Goal: Information Seeking & Learning: Learn about a topic

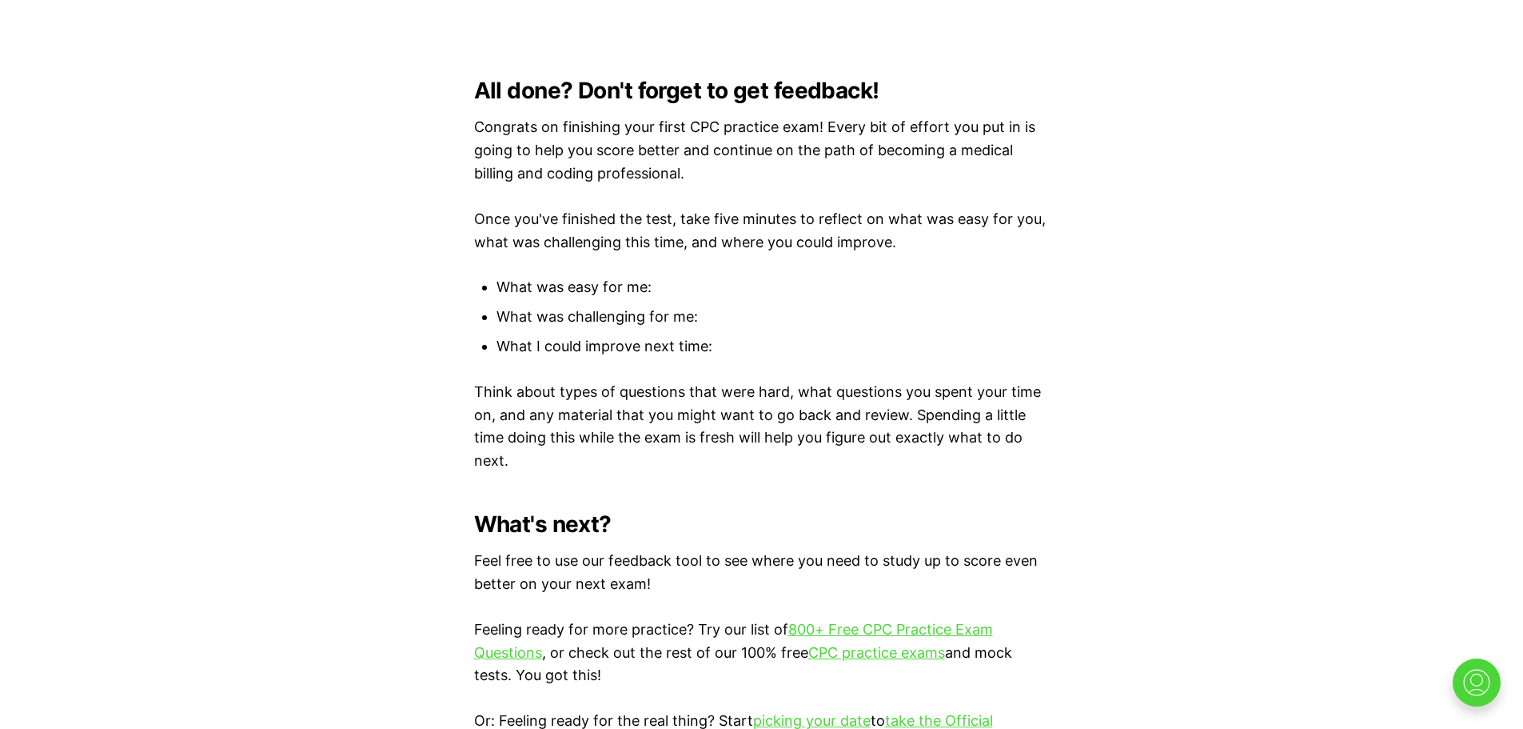
scroll to position [4415, 0]
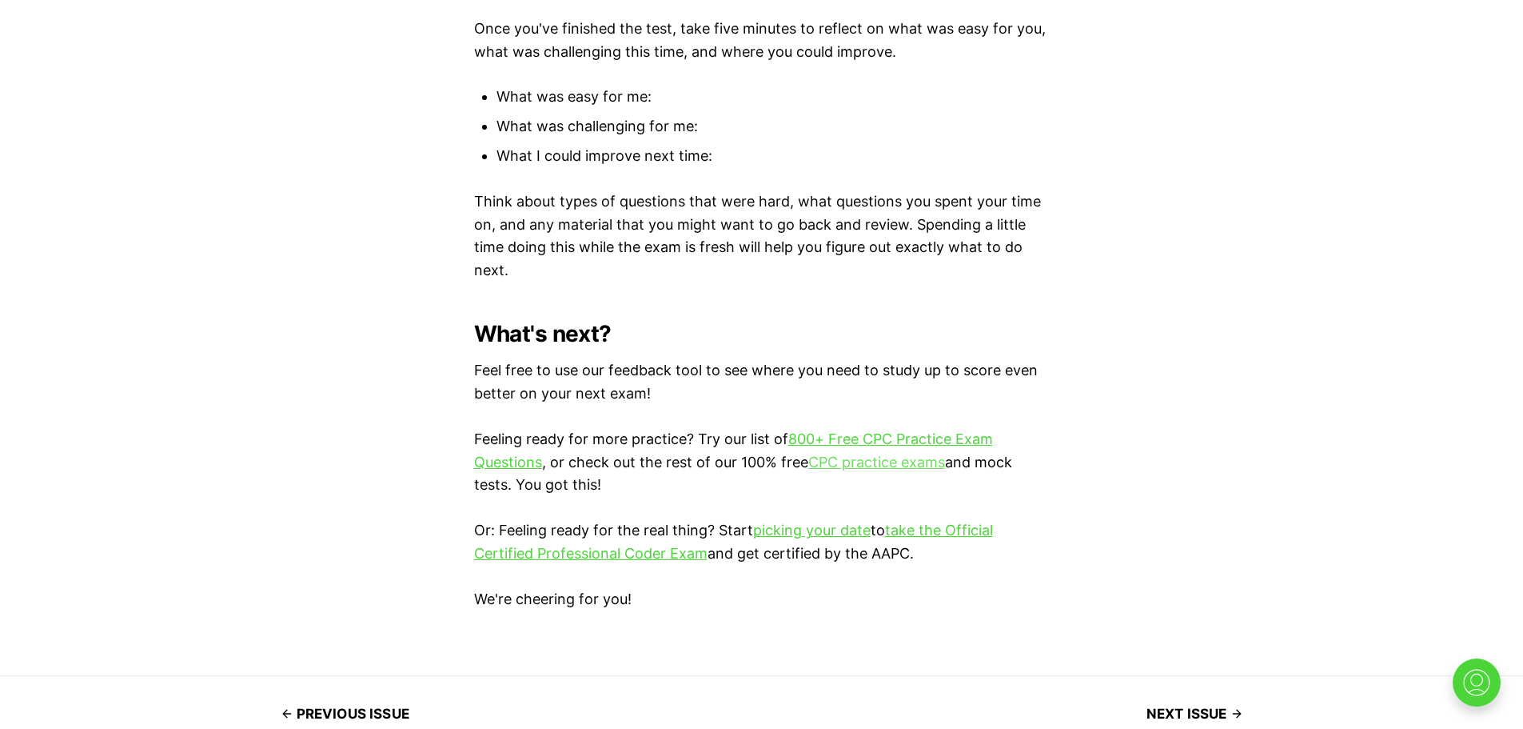
click at [875, 457] on link "CPC practice exams" at bounding box center [876, 461] width 137 height 17
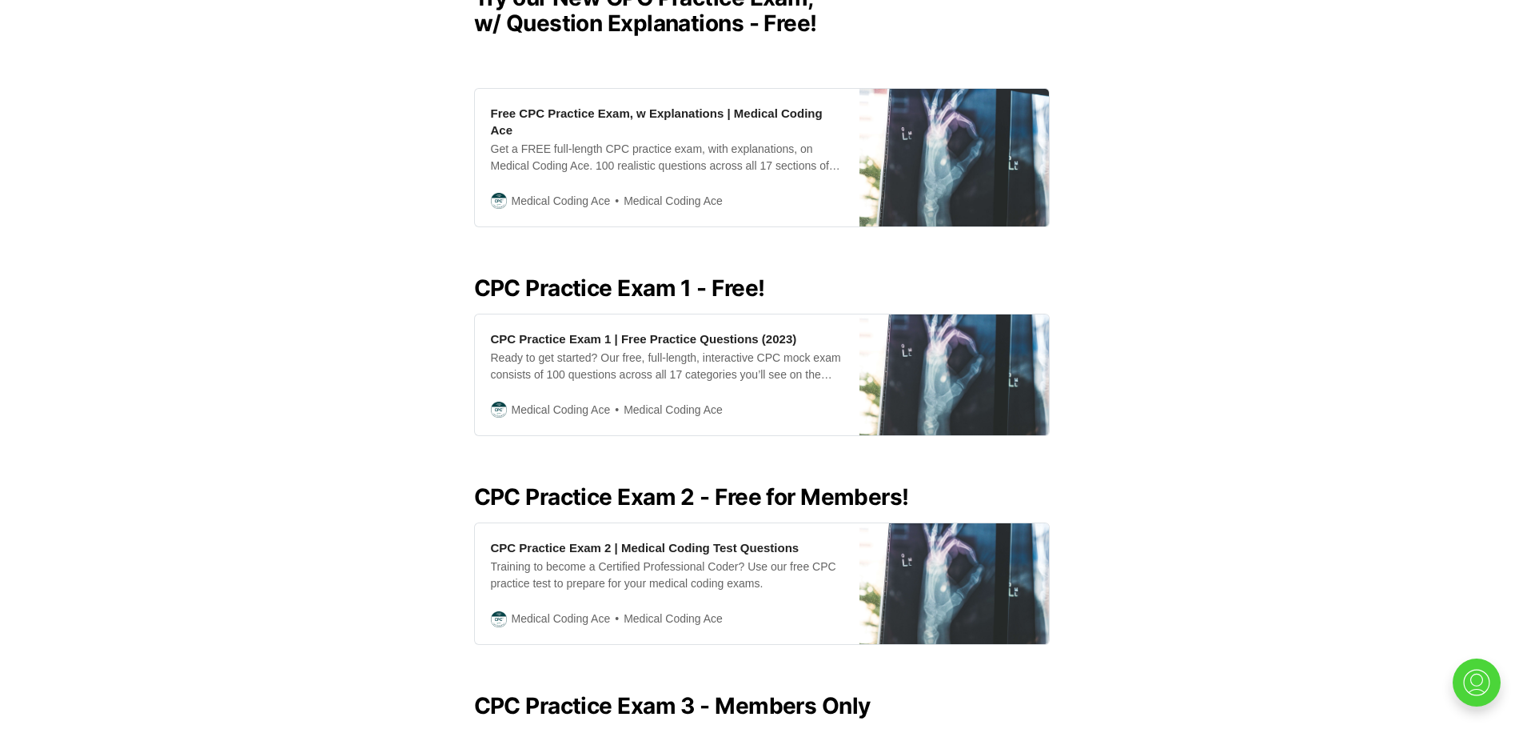
scroll to position [584, 0]
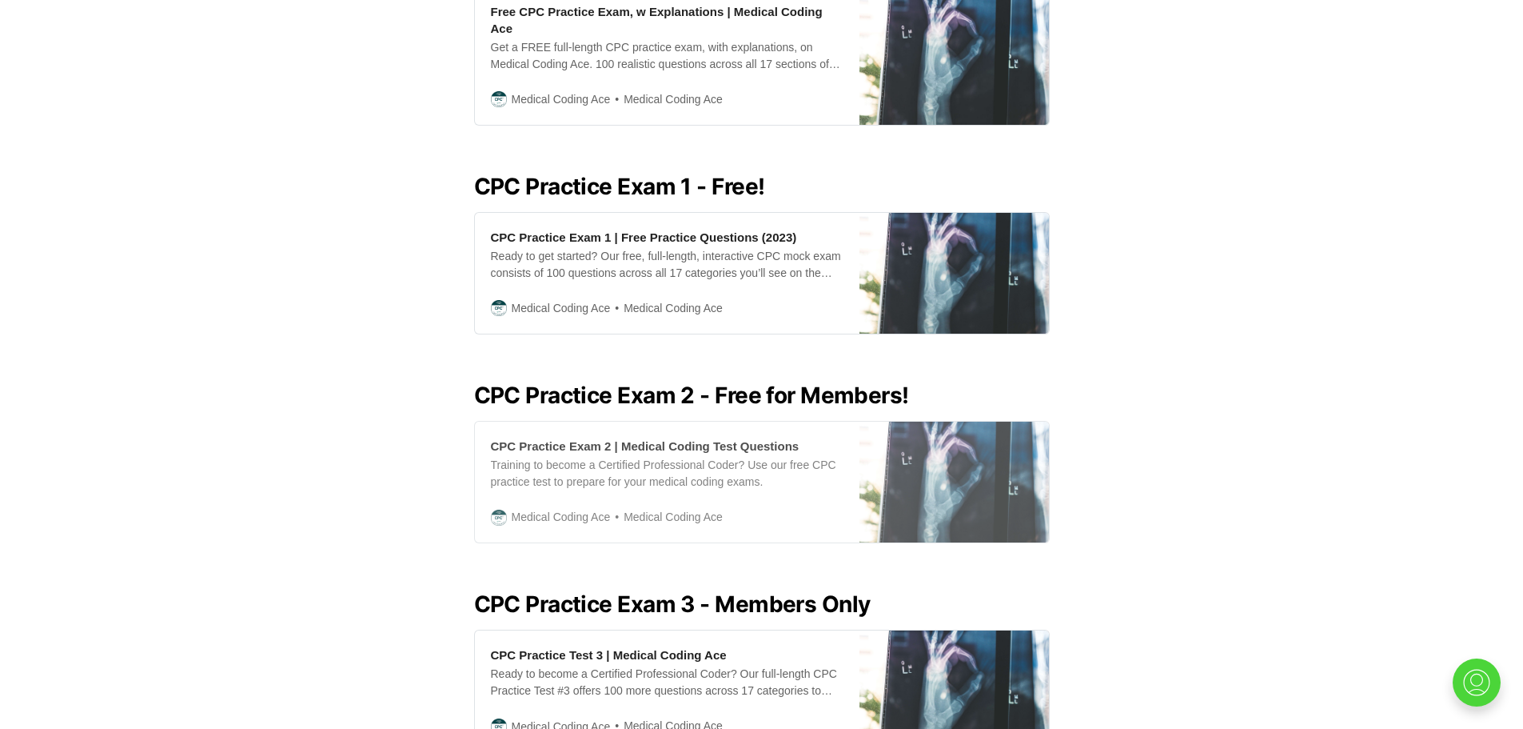
click at [721, 437] on div "CPC Practice Exam 2 | Medical Coding Test Questions" at bounding box center [645, 445] width 309 height 17
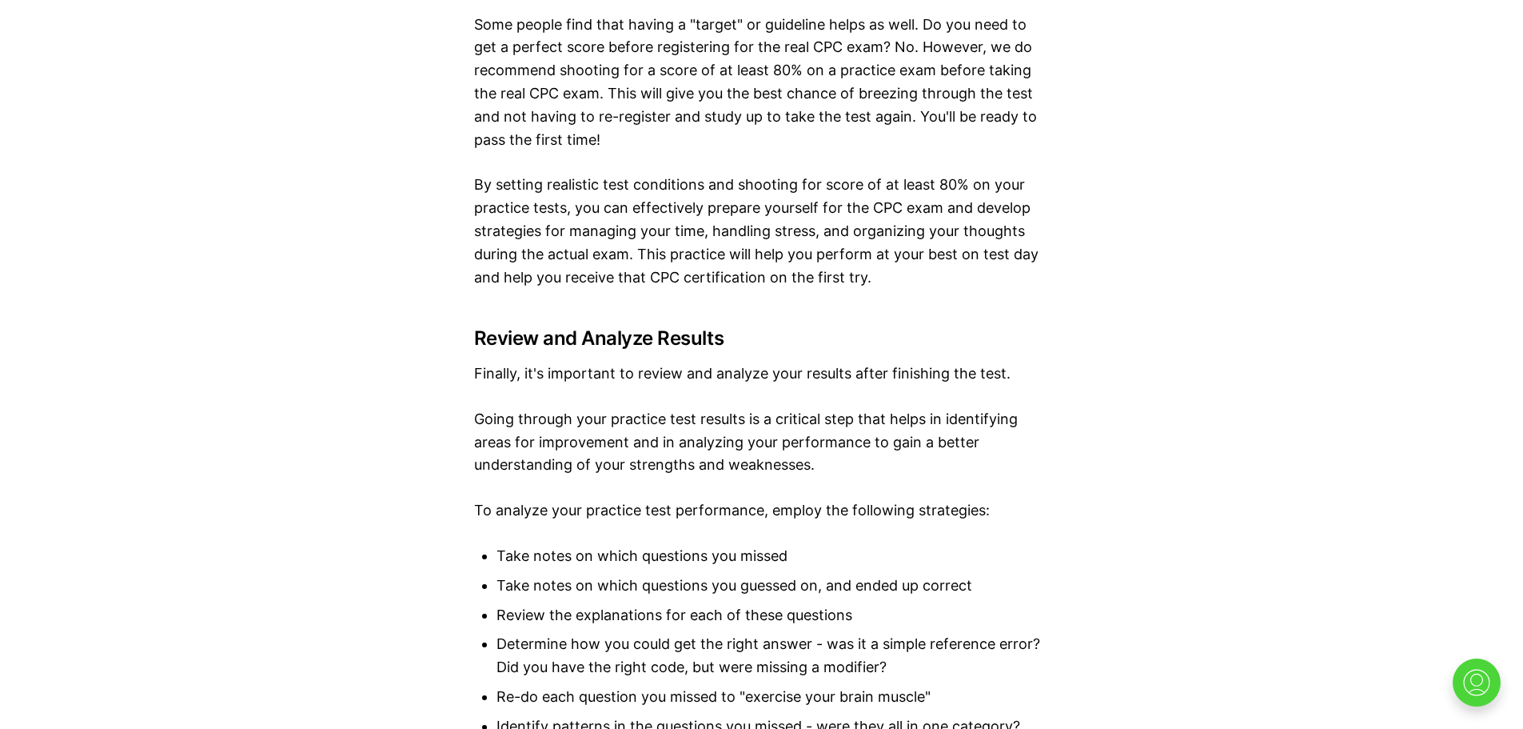
scroll to position [6262, 0]
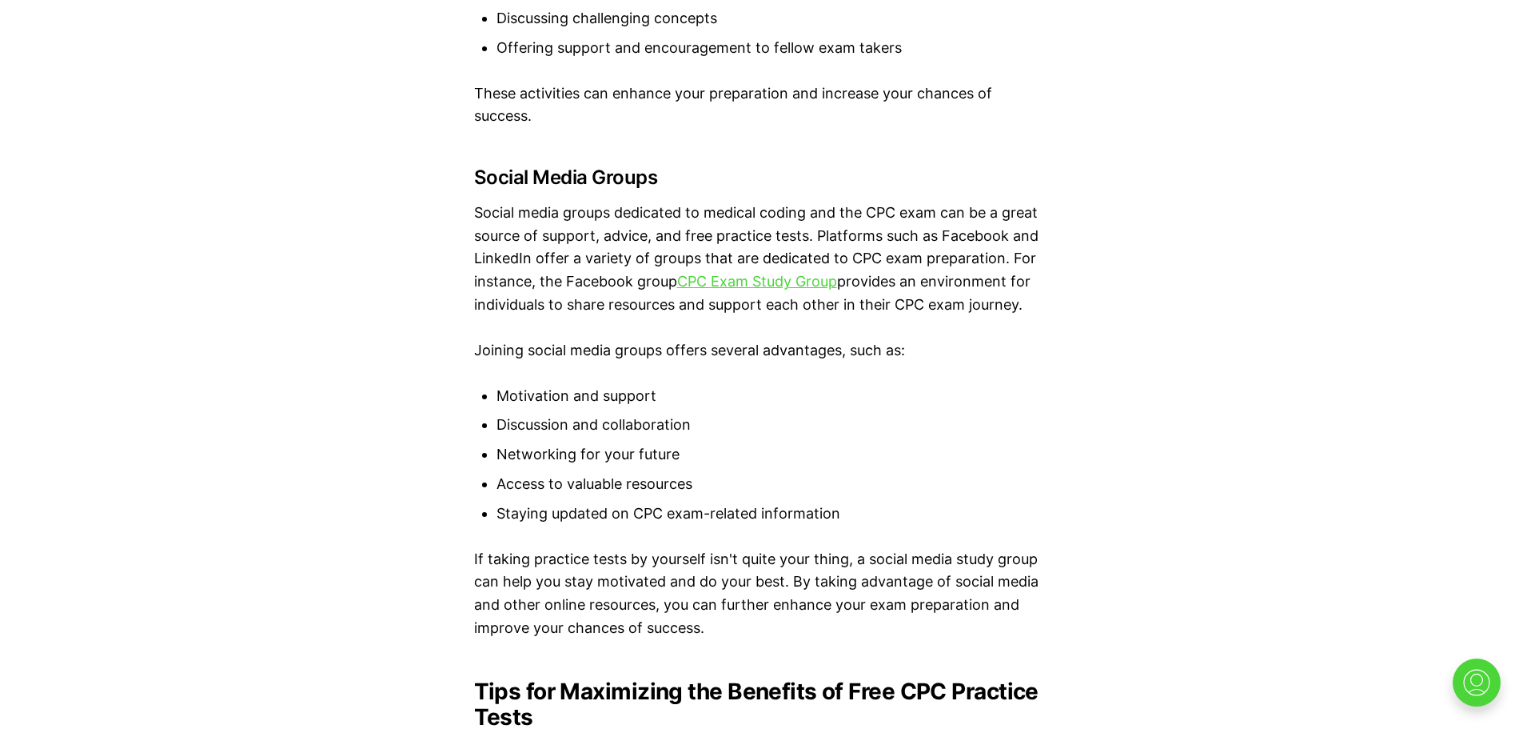
click at [1208, 447] on div "💡 Heads up! Our practice exams have been updated for 2025. Check out our free, …" at bounding box center [761, 340] width 1523 height 12194
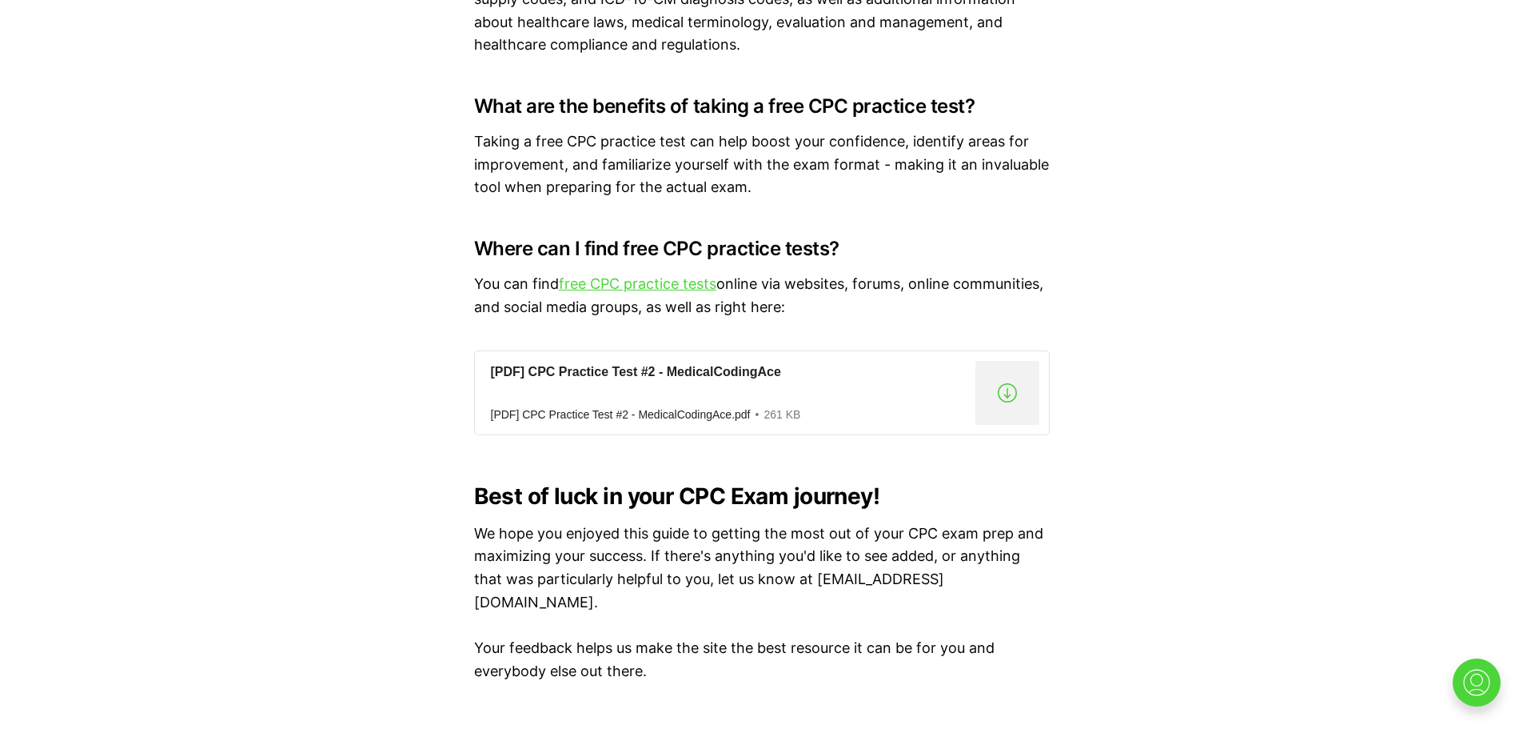
scroll to position [12077, 0]
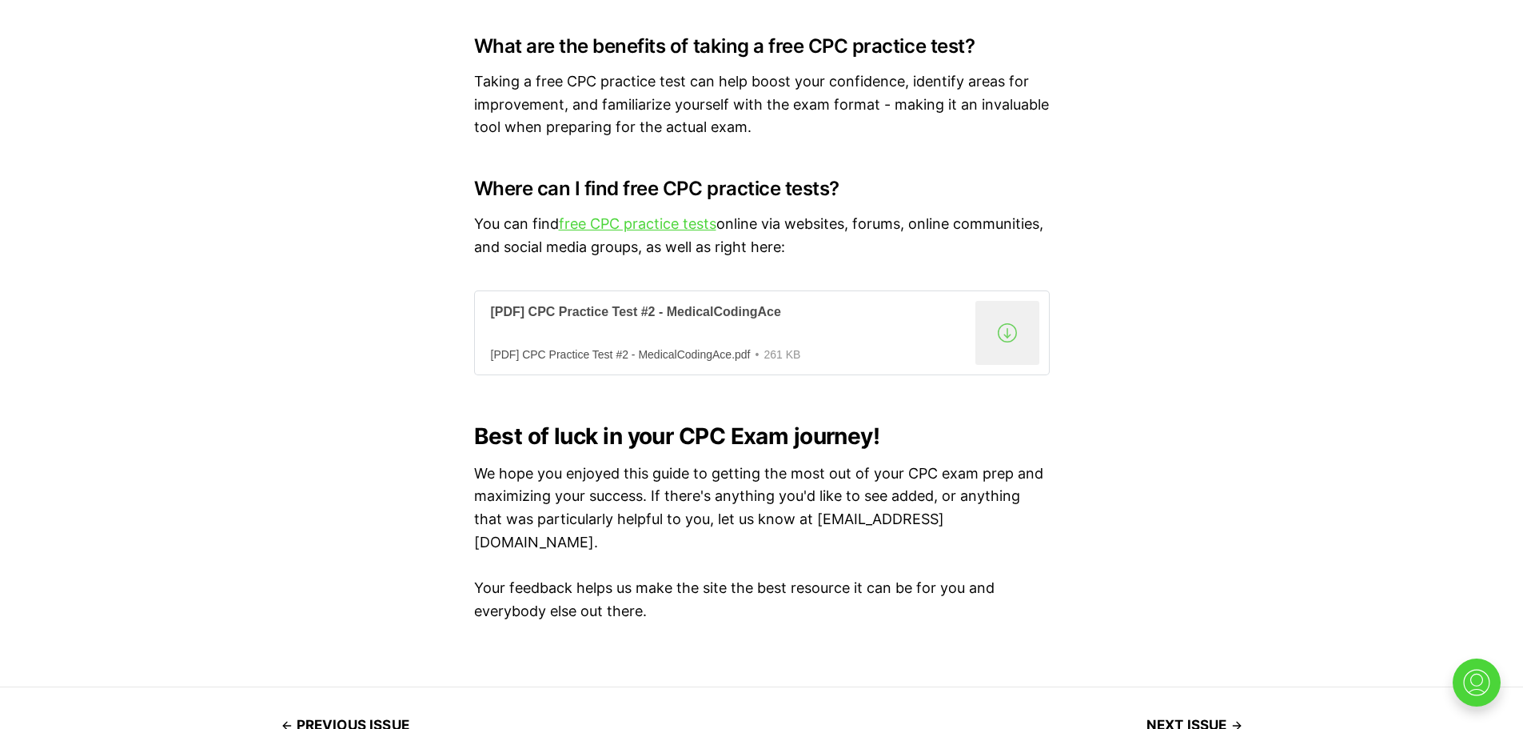
click at [621, 321] on div "[PDF] CPC Practice Test #2 - MedicalCodingAce" at bounding box center [730, 312] width 478 height 17
